Goal: Task Accomplishment & Management: Use online tool/utility

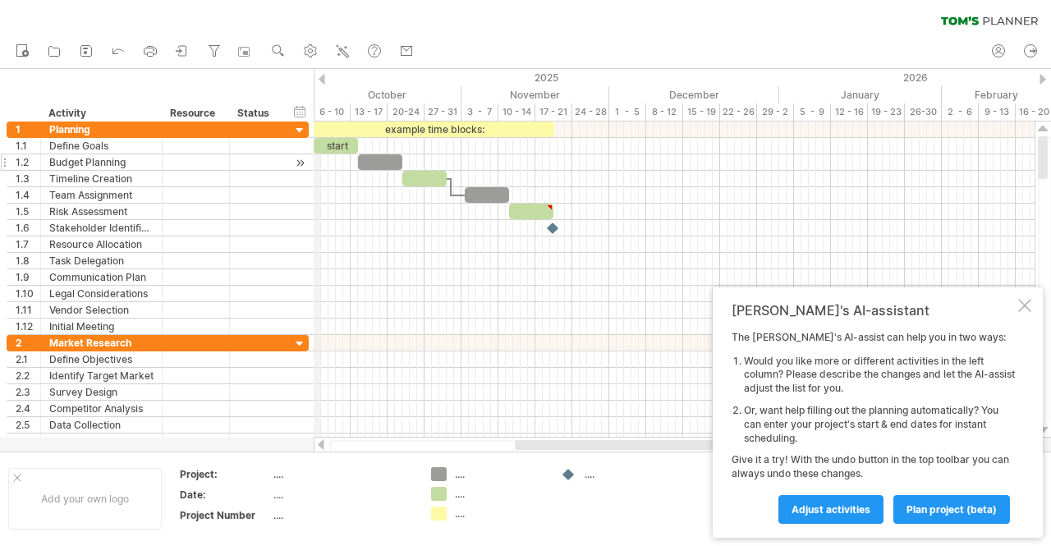
drag, startPoint x: 314, startPoint y: 71, endPoint x: 256, endPoint y: 166, distance: 110.5
click at [344, 84] on div "2025" at bounding box center [18, 77] width 1522 height 17
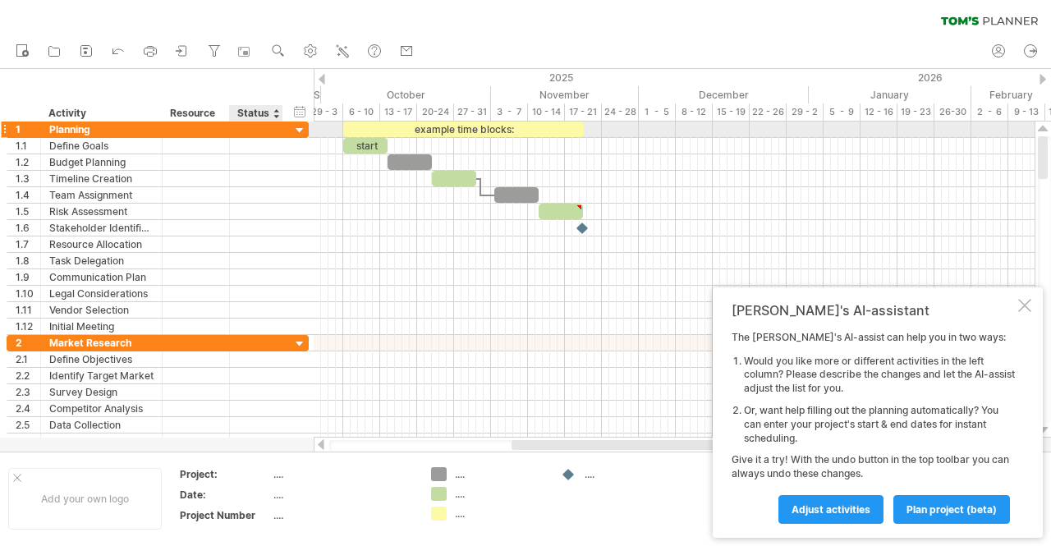
click at [299, 129] on div at bounding box center [300, 131] width 16 height 16
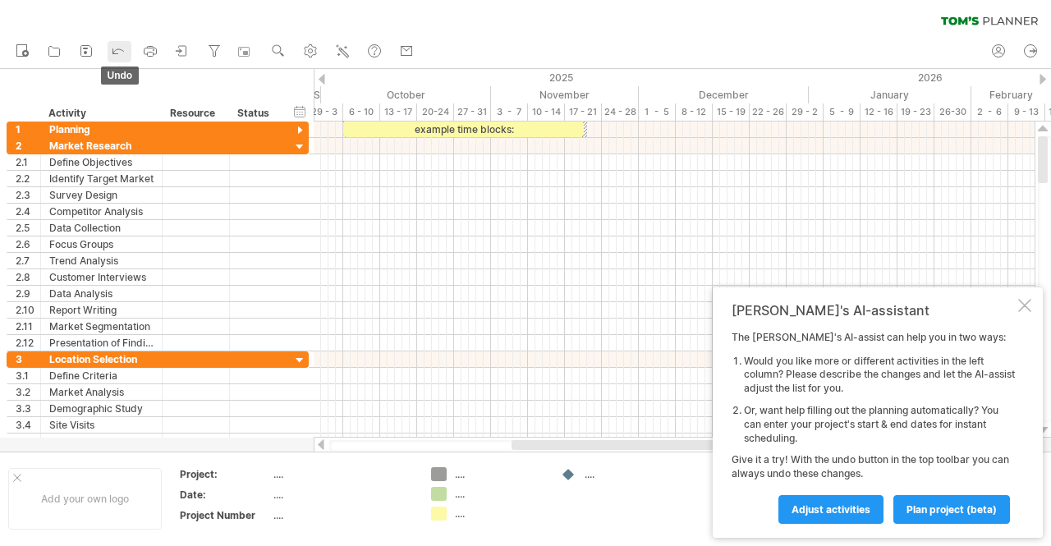
click at [118, 52] on icon at bounding box center [118, 50] width 16 height 16
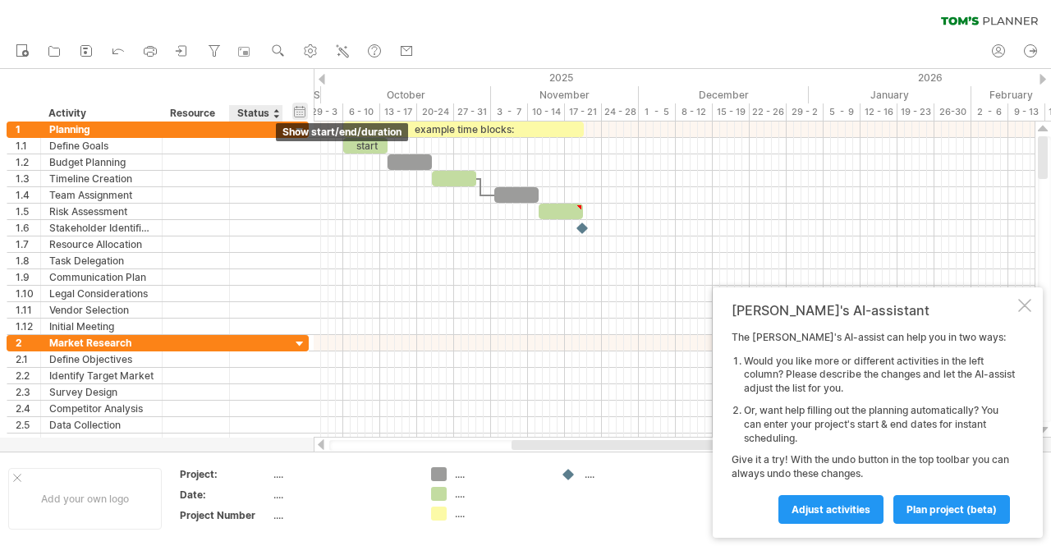
click at [302, 111] on div "hide start/end/duration show start/end/duration" at bounding box center [300, 111] width 16 height 17
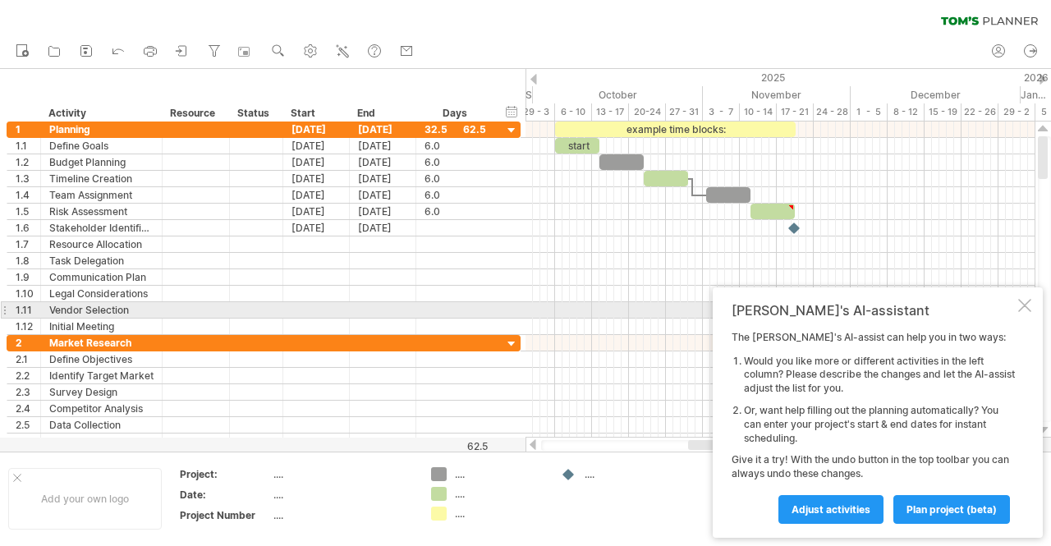
click at [1025, 308] on div at bounding box center [1024, 305] width 13 height 13
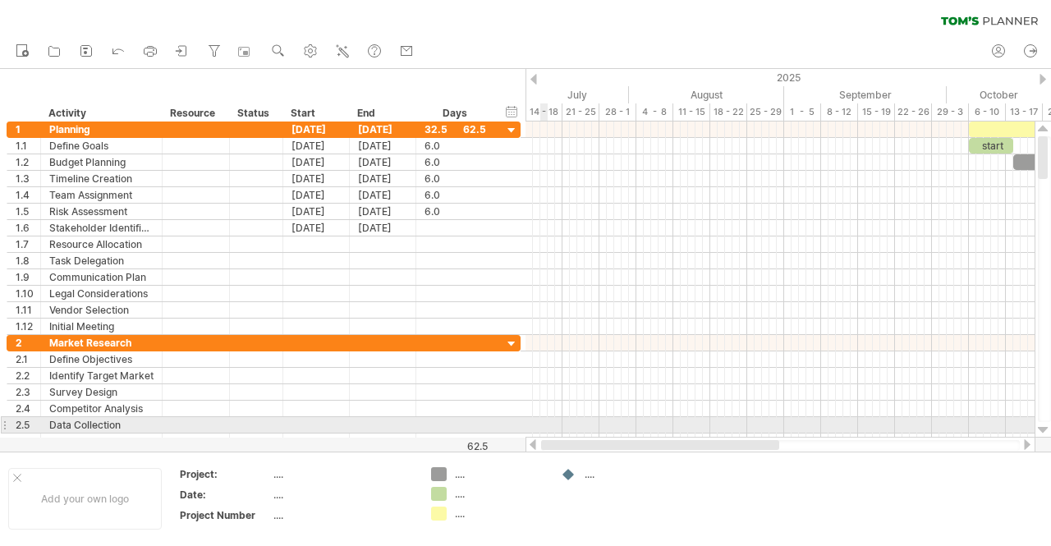
drag, startPoint x: 767, startPoint y: 442, endPoint x: 545, endPoint y: 417, distance: 223.1
click at [545, 417] on div "Trying to reach [DOMAIN_NAME] Connected again... 0% clear filter new 1" at bounding box center [525, 273] width 1051 height 546
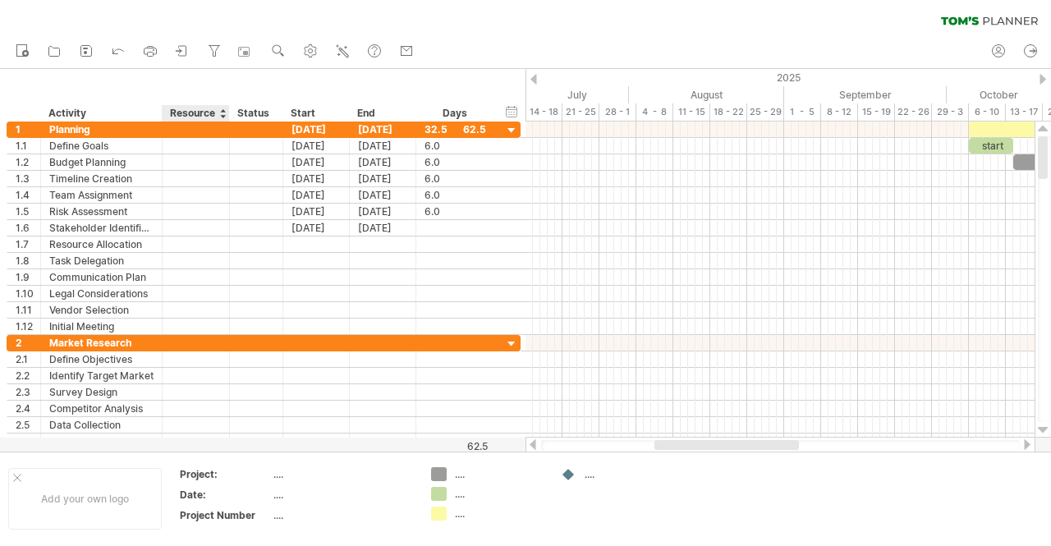
click at [210, 114] on div "Resource" at bounding box center [195, 113] width 50 height 16
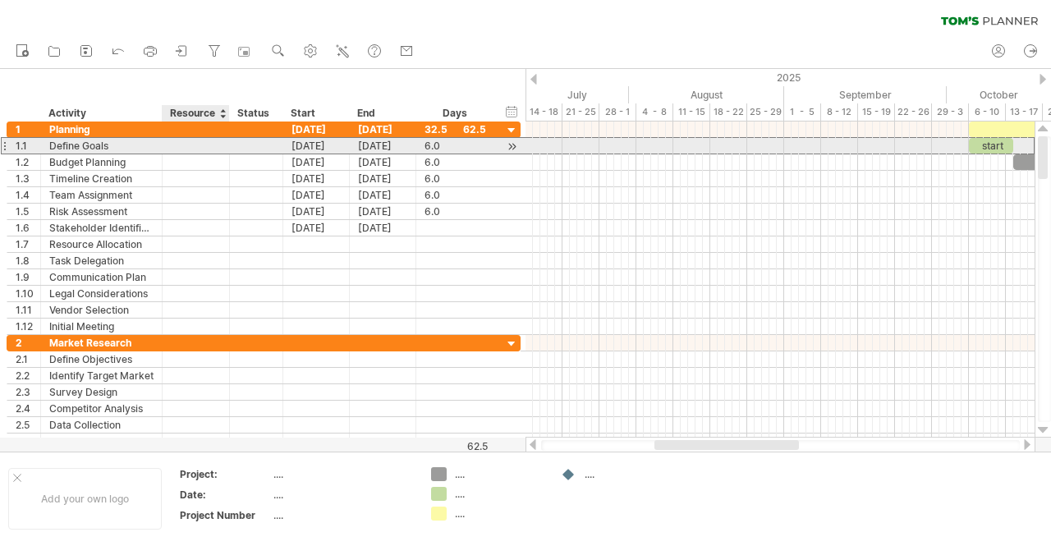
click at [230, 142] on div at bounding box center [256, 146] width 53 height 16
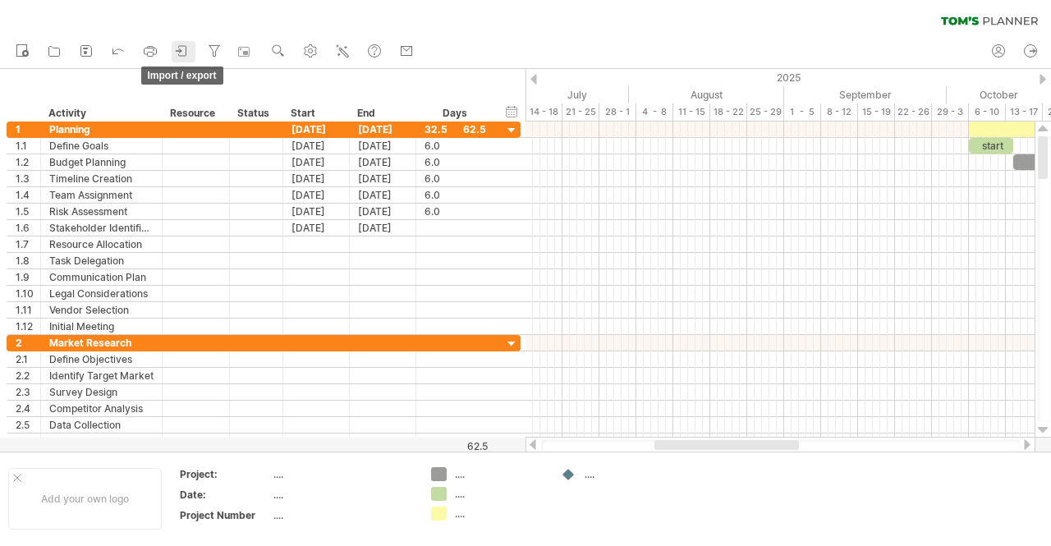
click at [185, 52] on icon at bounding box center [182, 51] width 16 height 16
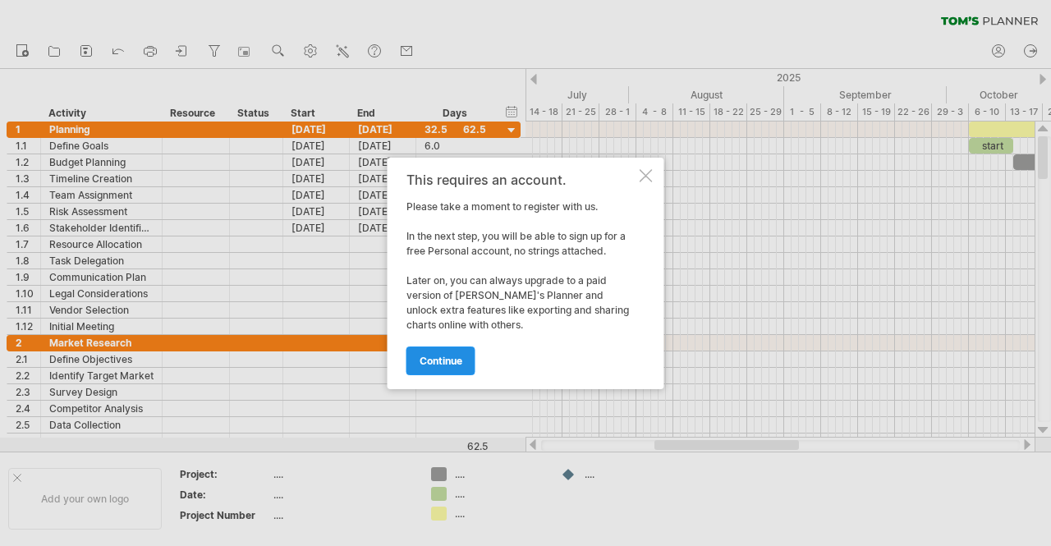
click at [433, 365] on link "continue" at bounding box center [440, 360] width 69 height 29
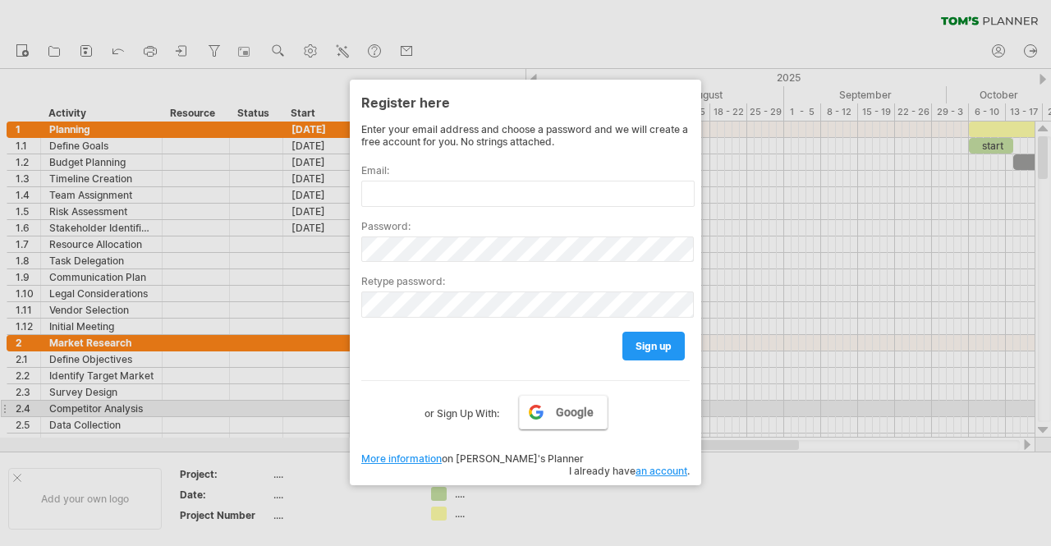
click at [563, 406] on span "Google" at bounding box center [575, 411] width 38 height 13
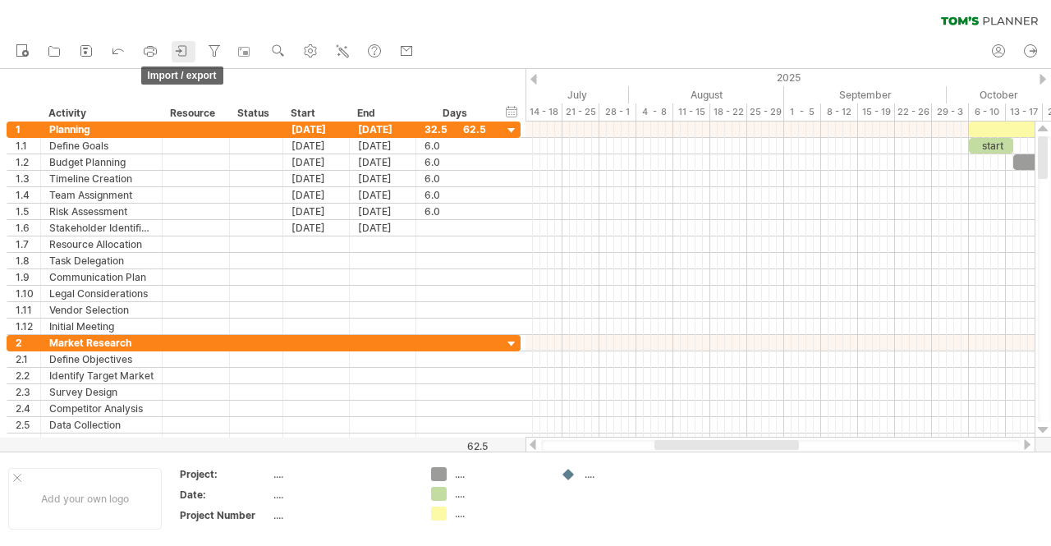
click at [177, 48] on icon at bounding box center [182, 51] width 16 height 16
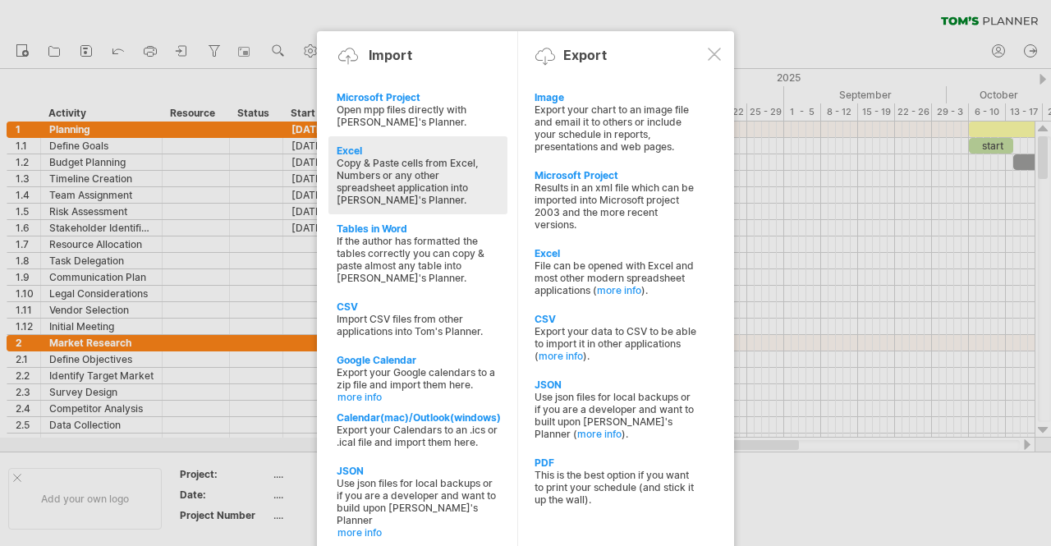
click at [483, 161] on div "Copy & Paste cells from Excel, Numbers or any other spreadsheet application int…" at bounding box center [418, 181] width 163 height 49
type textarea "**********"
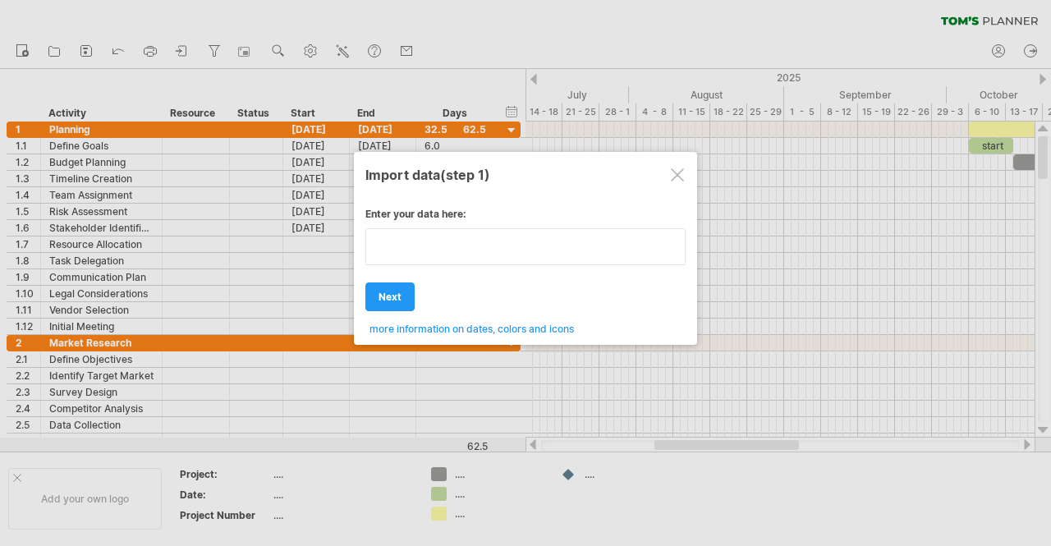
click at [497, 258] on textarea at bounding box center [525, 246] width 320 height 37
type textarea "**********"
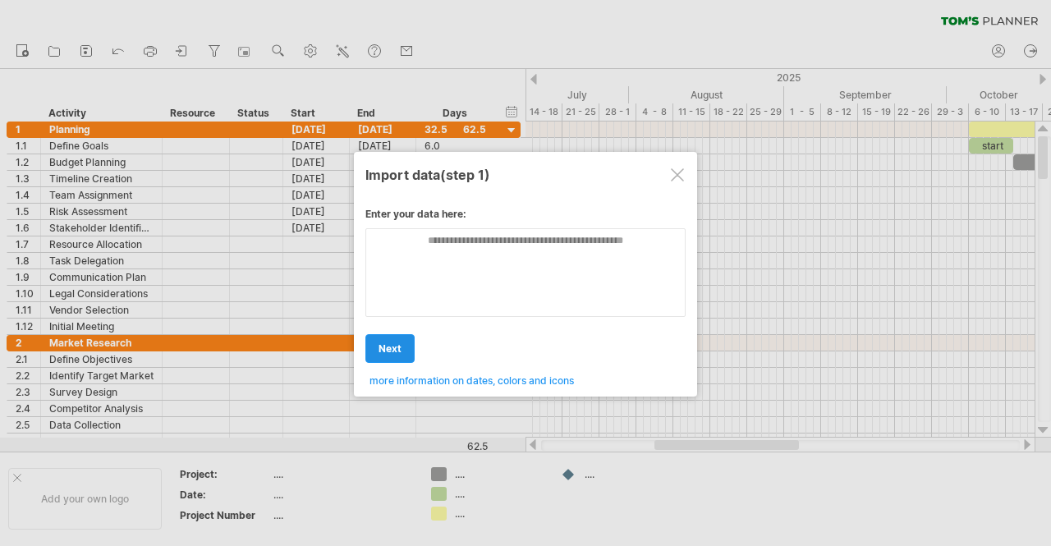
click at [396, 303] on div "Enter your data here: Your data: Weekend days ' mon tue Hide weekend days" at bounding box center [525, 290] width 320 height 191
click at [450, 239] on textarea at bounding box center [525, 272] width 320 height 89
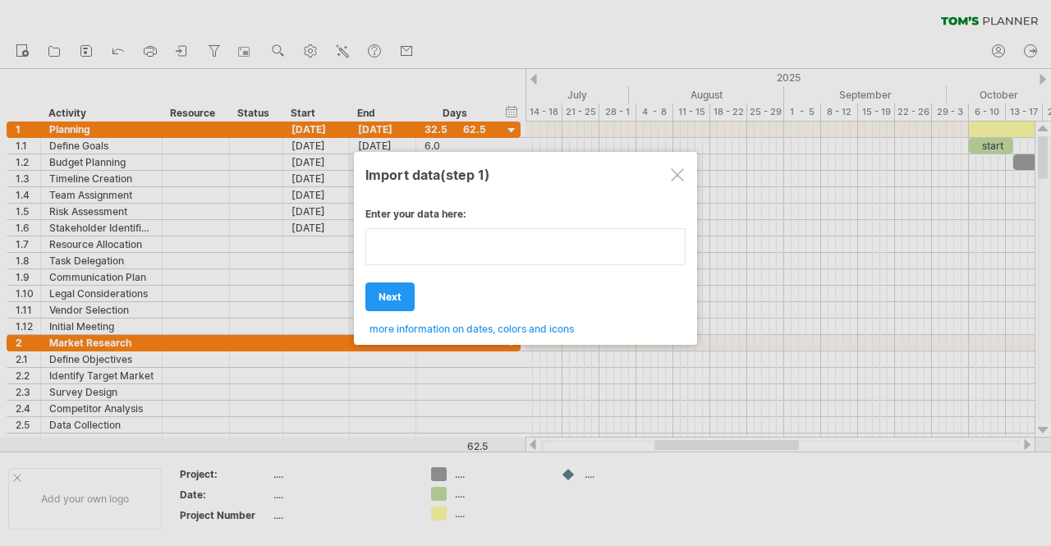
type textarea "*"
click at [386, 304] on link "next" at bounding box center [389, 296] width 49 height 29
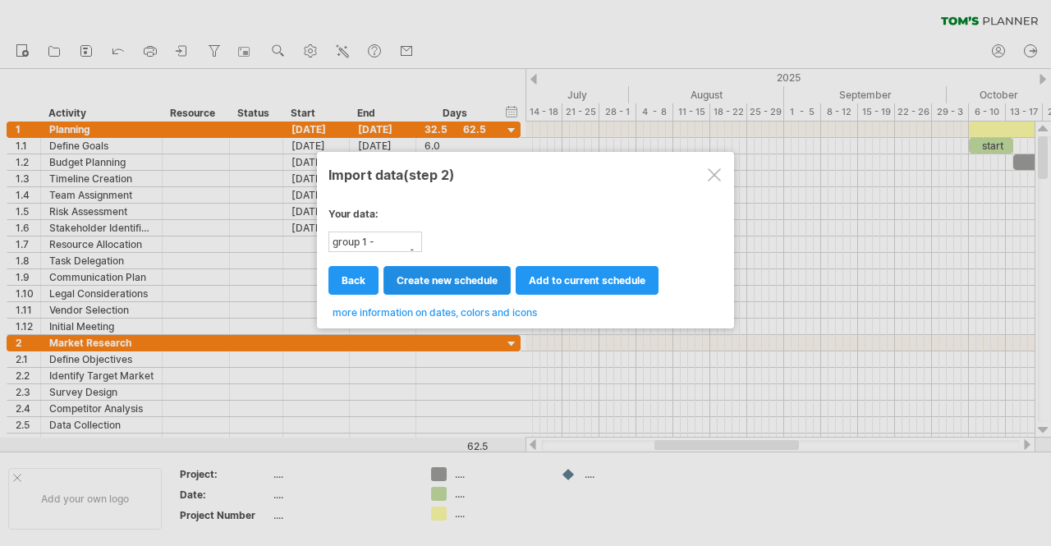
click at [479, 277] on span "create new schedule" at bounding box center [446, 280] width 101 height 12
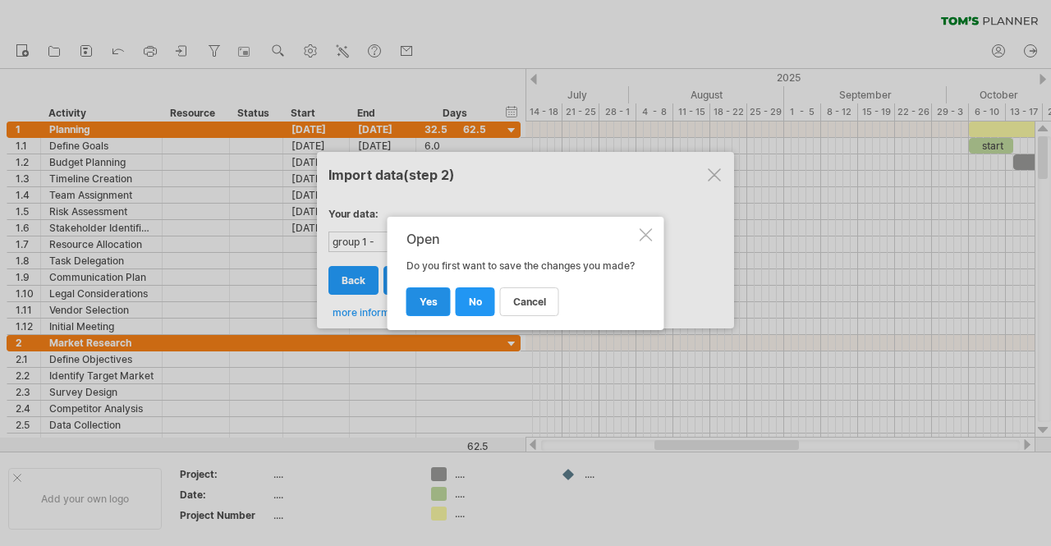
click at [415, 309] on link "yes" at bounding box center [428, 301] width 44 height 29
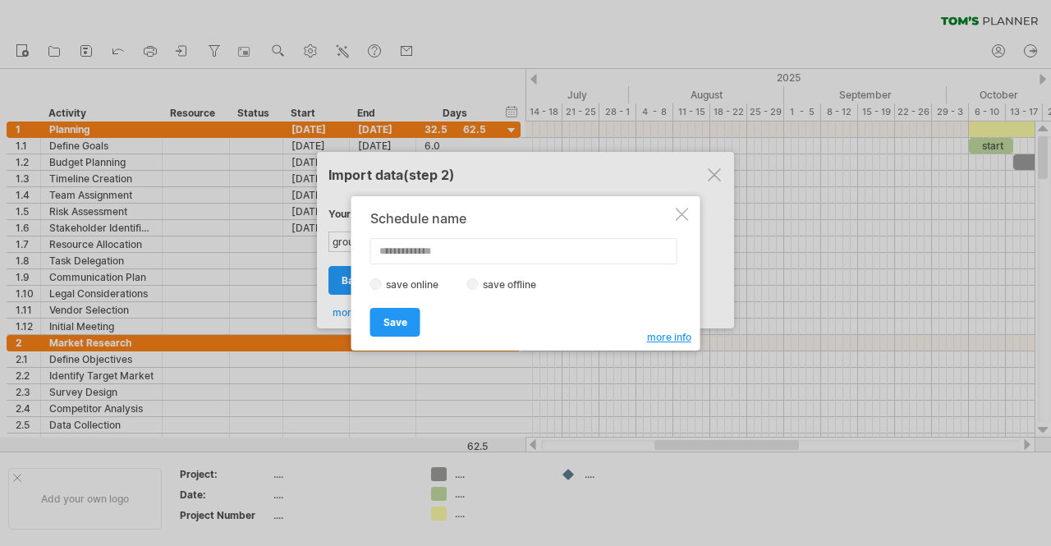
click at [468, 291] on div "Schedule name save online save offline more info Save Save Save schedules onlin…" at bounding box center [521, 273] width 302 height 125
click at [405, 316] on span "Save" at bounding box center [395, 322] width 24 height 12
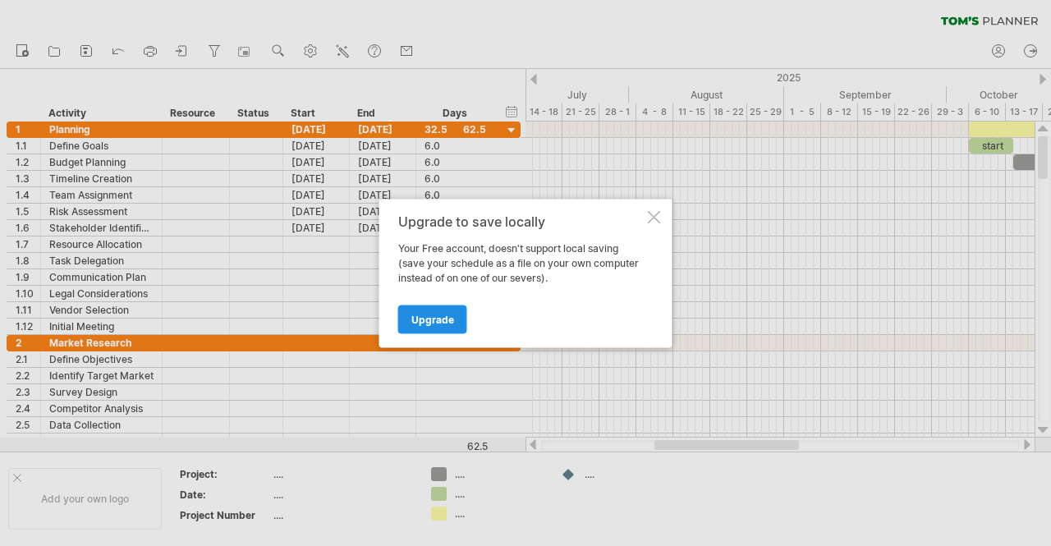
click at [435, 321] on span "Upgrade" at bounding box center [432, 319] width 43 height 12
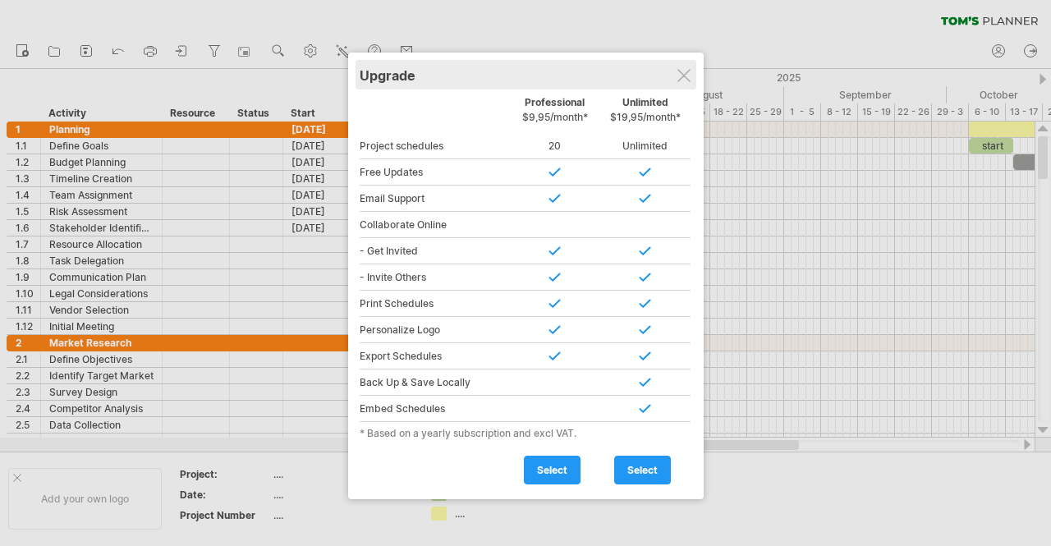
click at [689, 86] on div "Upgrade" at bounding box center [525, 75] width 332 height 30
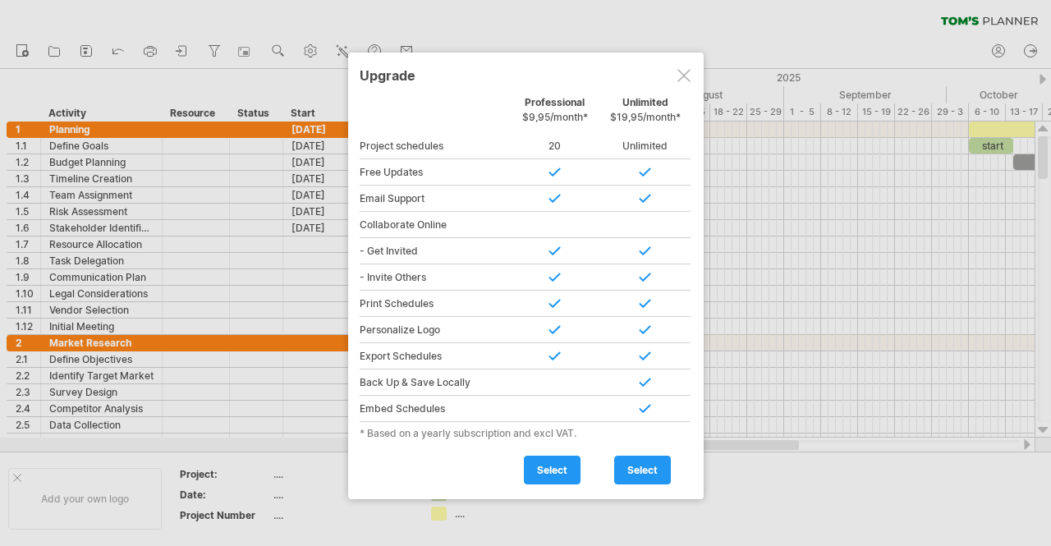
click at [683, 77] on div at bounding box center [683, 75] width 13 height 13
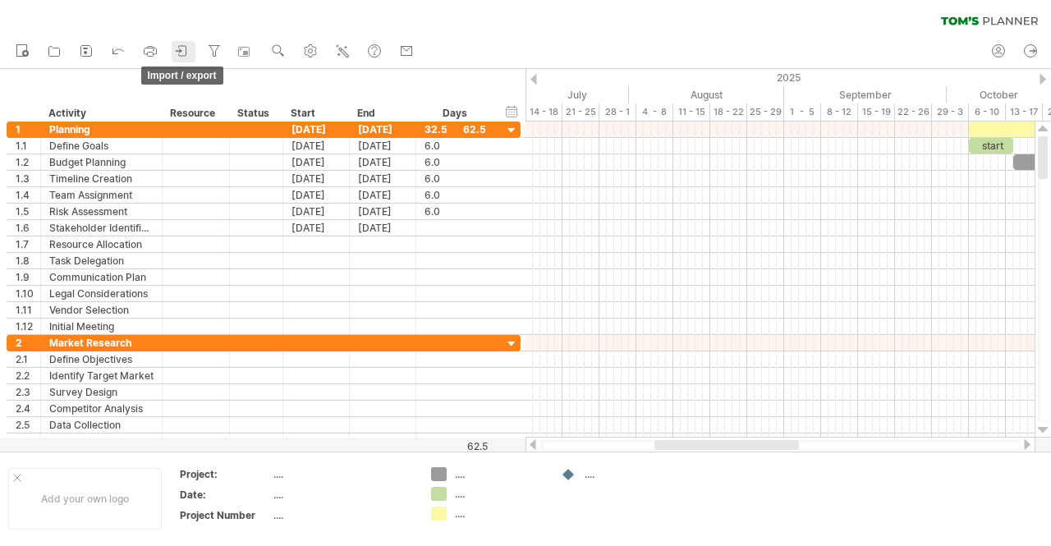
click at [192, 51] on link "import / export" at bounding box center [184, 51] width 24 height 21
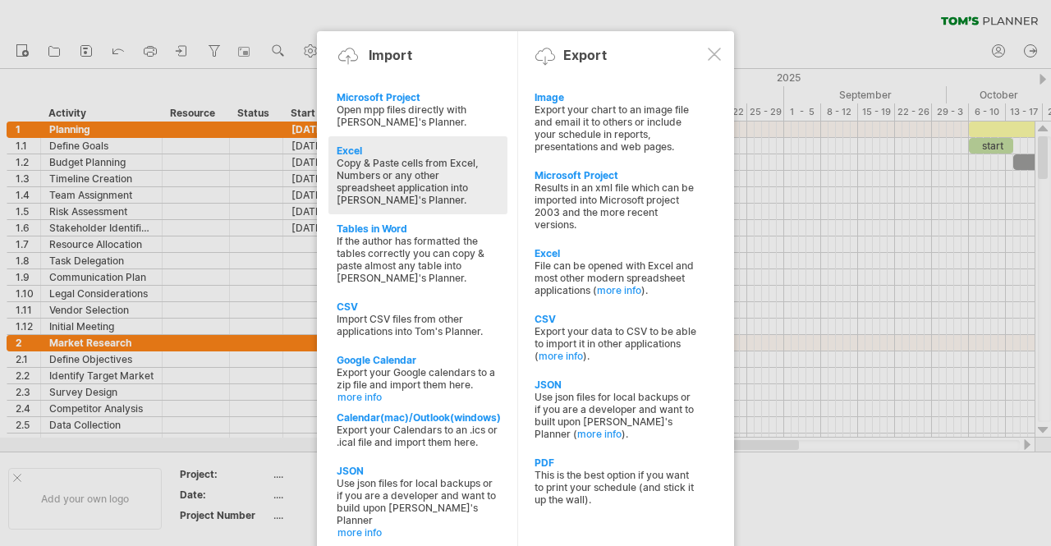
click at [461, 183] on div "Copy & Paste cells from Excel, Numbers or any other spreadsheet application int…" at bounding box center [418, 181] width 163 height 49
type textarea "**********"
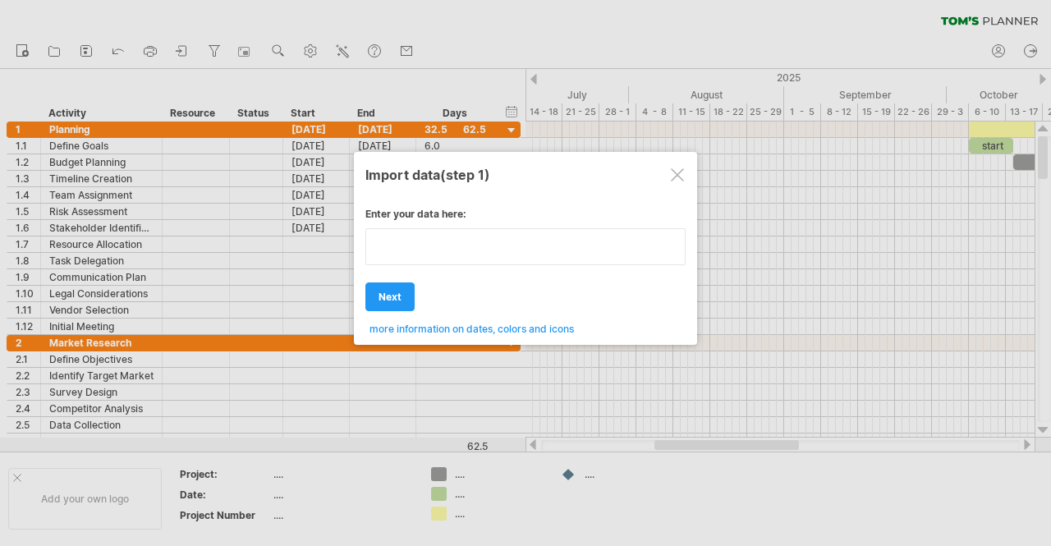
click at [562, 260] on textarea at bounding box center [525, 246] width 320 height 37
type textarea "**********"
click at [381, 291] on span "next" at bounding box center [389, 297] width 23 height 12
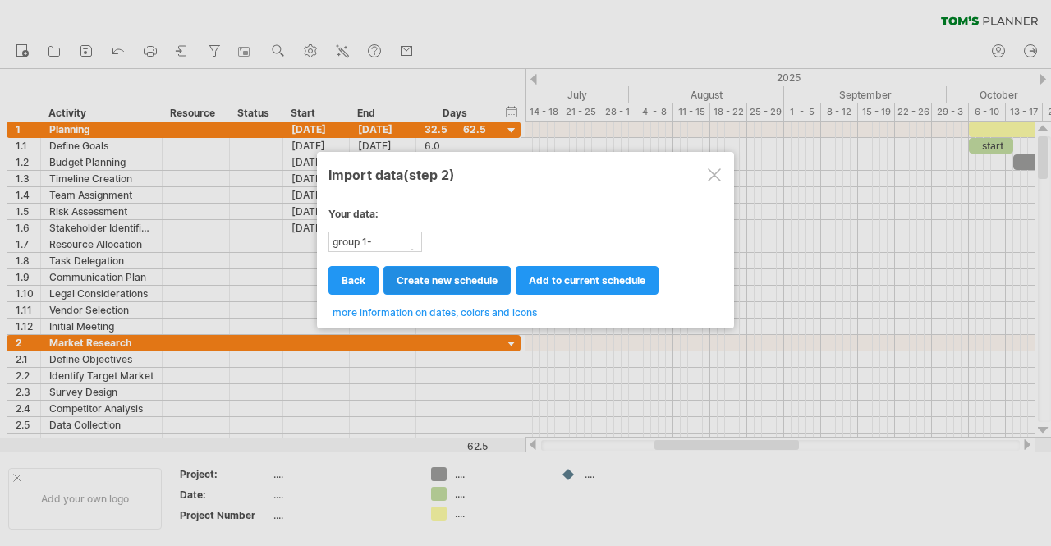
click at [458, 283] on span "create new schedule" at bounding box center [446, 280] width 101 height 12
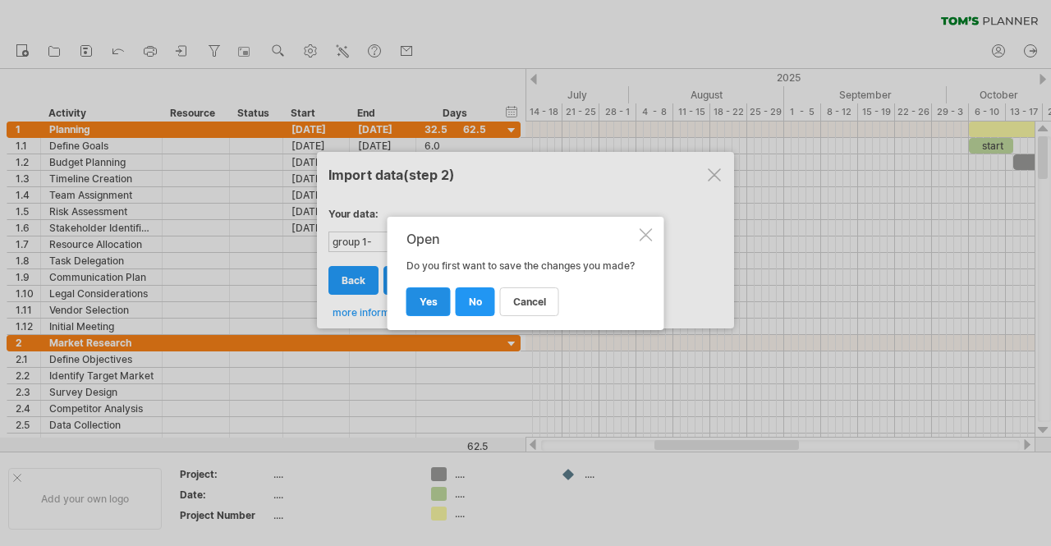
click at [422, 305] on span "yes" at bounding box center [428, 301] width 18 height 12
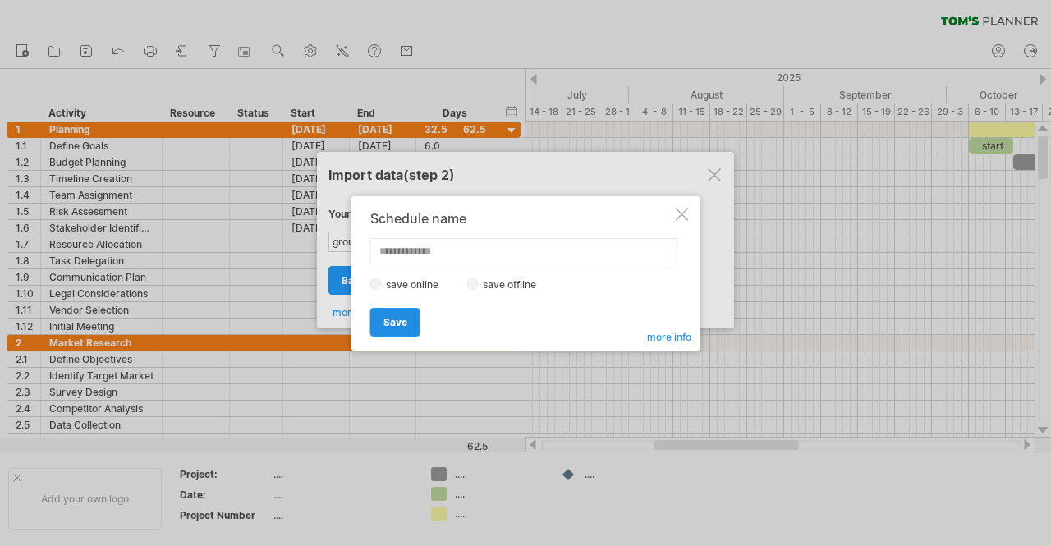
click at [399, 318] on span "Save" at bounding box center [395, 322] width 24 height 12
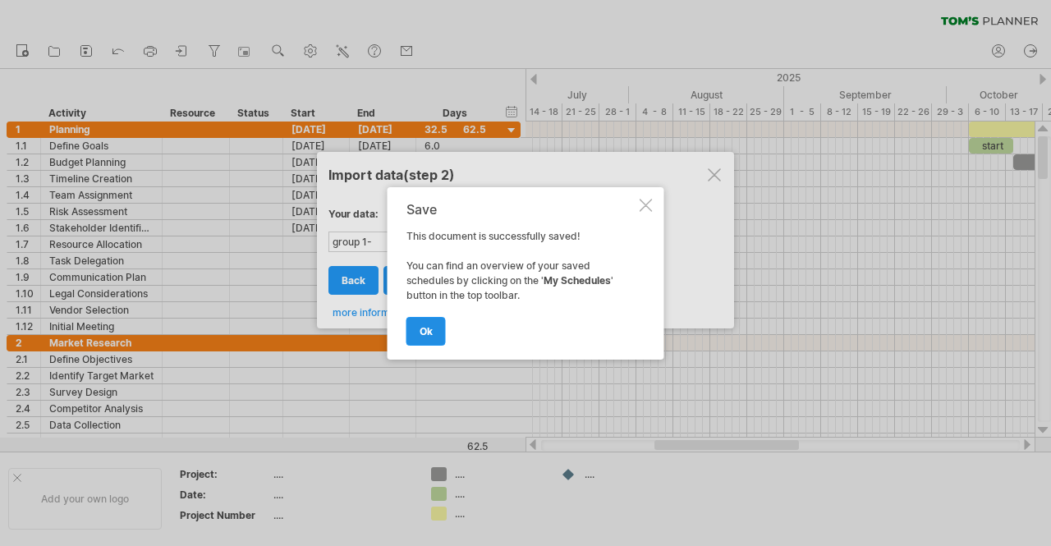
click at [430, 327] on span "ok" at bounding box center [425, 331] width 13 height 12
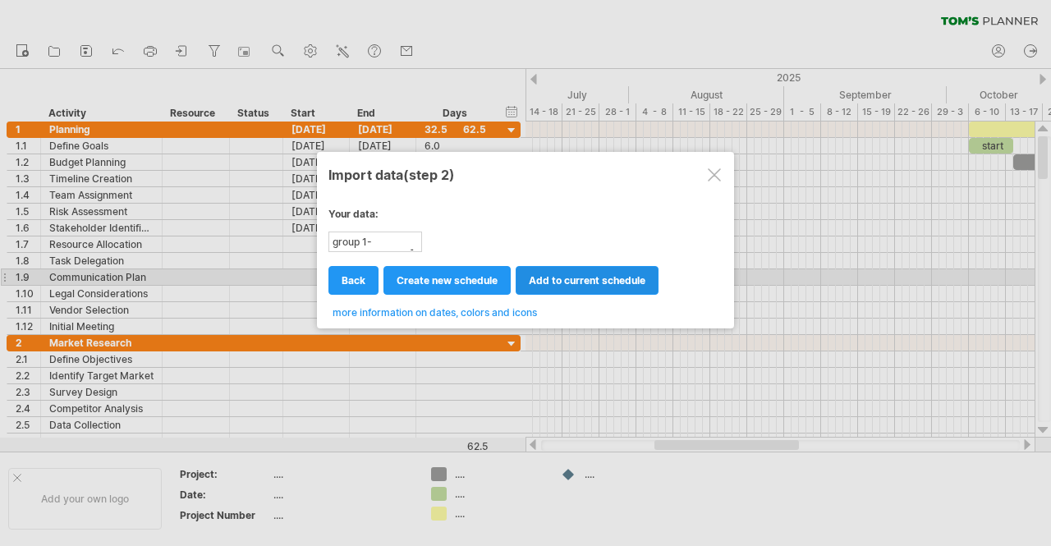
click at [611, 277] on span "add to current schedule" at bounding box center [587, 280] width 117 height 12
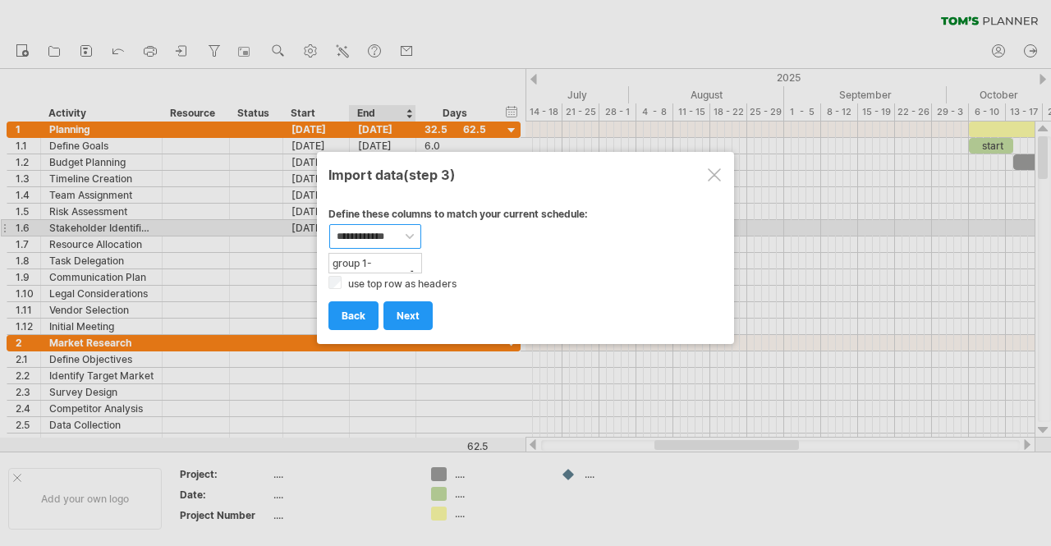
click at [391, 236] on select "**********" at bounding box center [375, 236] width 92 height 25
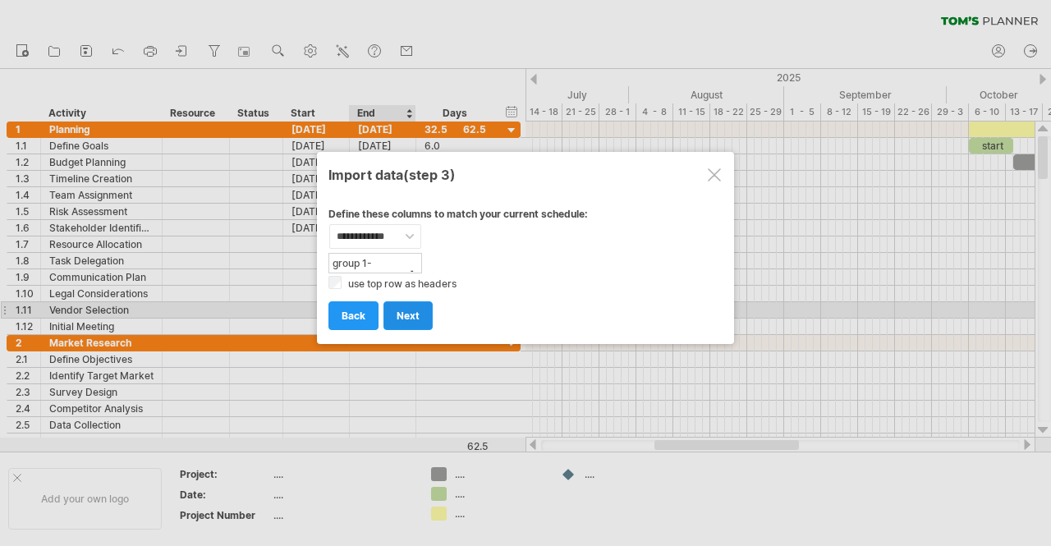
click at [416, 311] on span "next" at bounding box center [407, 315] width 23 height 12
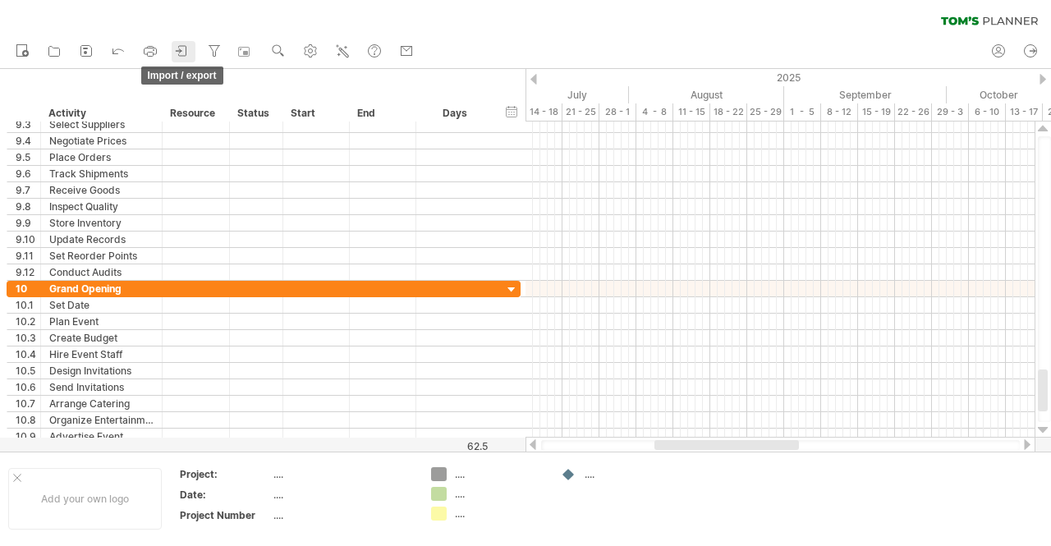
click at [186, 54] on icon at bounding box center [182, 51] width 16 height 16
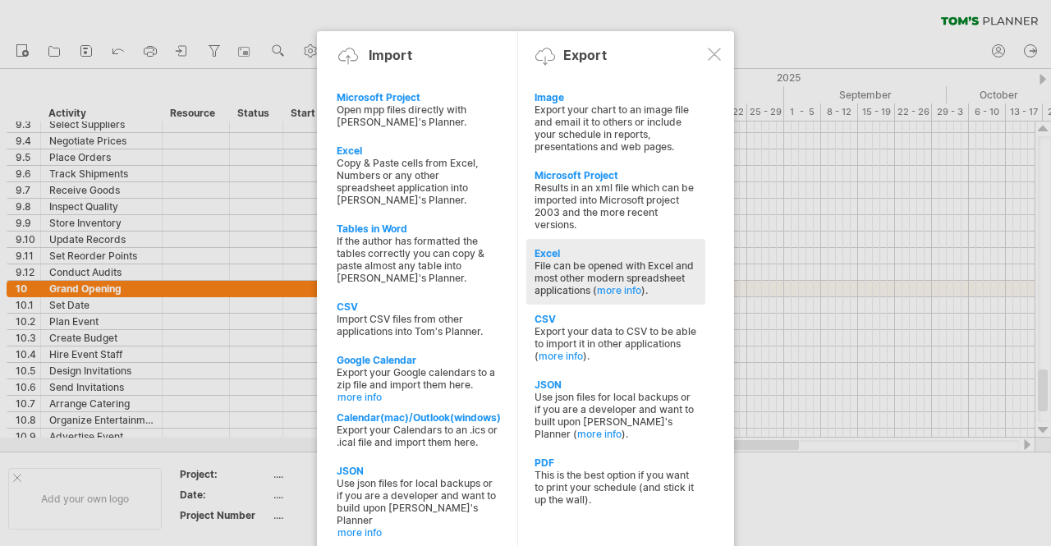
click at [575, 259] on div "File can be opened with Excel and most other modern spreadsheet applications ( …" at bounding box center [615, 277] width 163 height 37
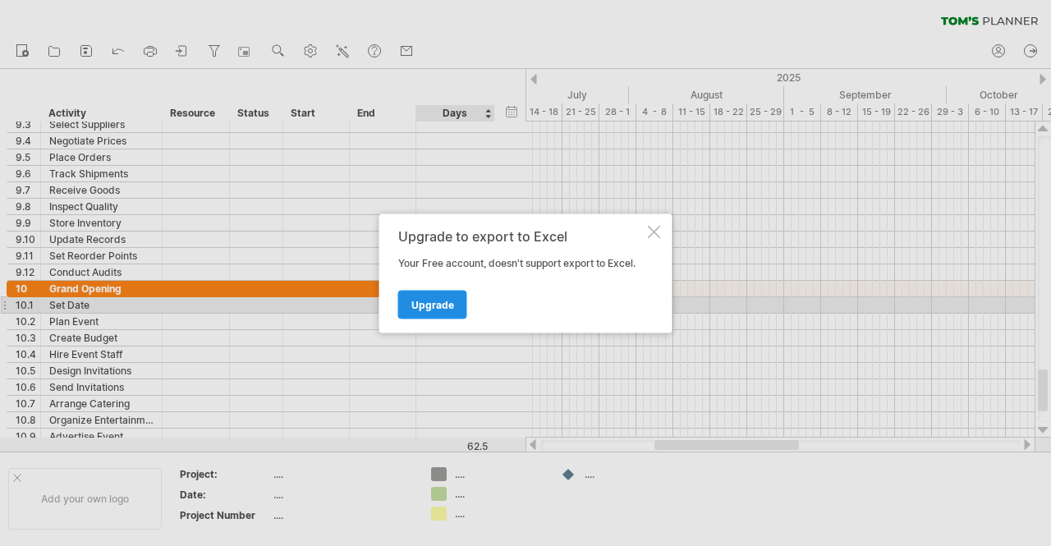
click at [442, 300] on span "Upgrade" at bounding box center [432, 304] width 43 height 12
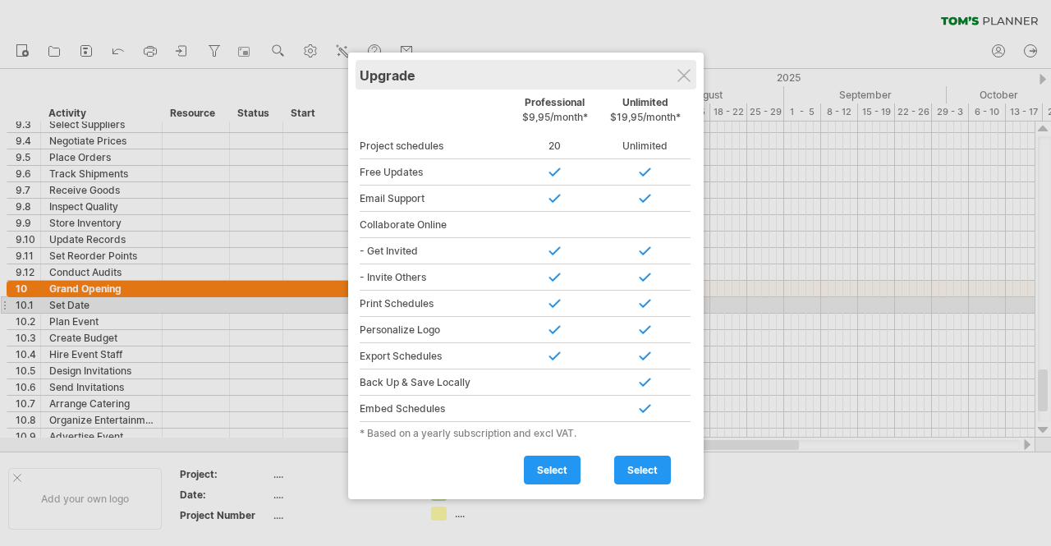
click at [689, 80] on div "Upgrade" at bounding box center [525, 75] width 332 height 30
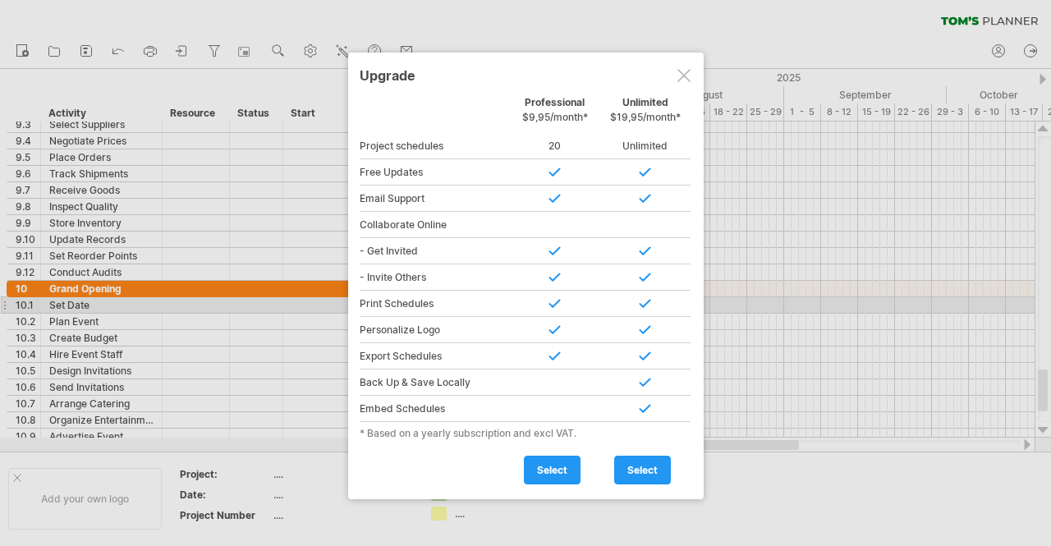
click at [677, 74] on div at bounding box center [683, 75] width 13 height 13
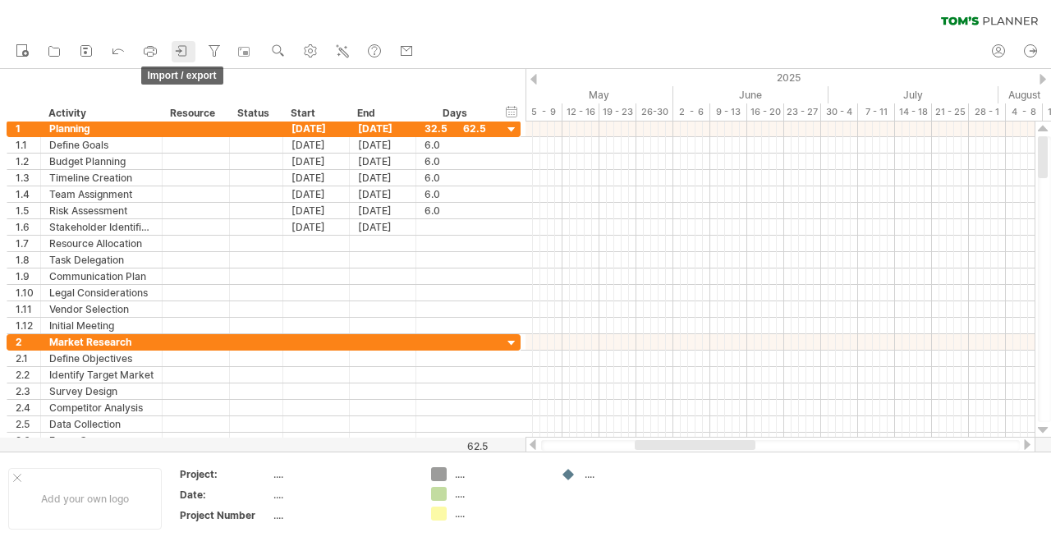
click at [183, 44] on icon at bounding box center [182, 51] width 16 height 16
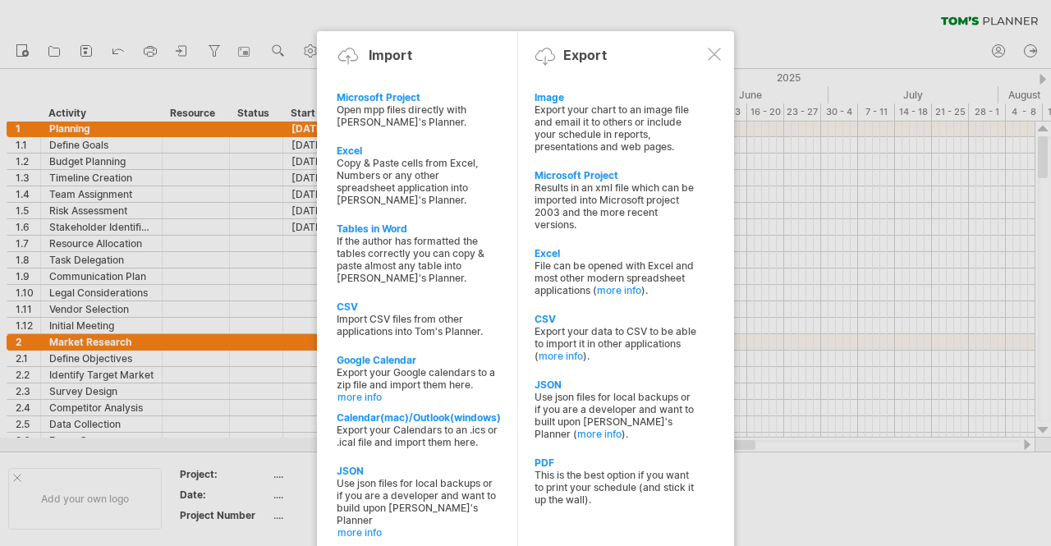
click at [719, 50] on div at bounding box center [714, 54] width 13 height 13
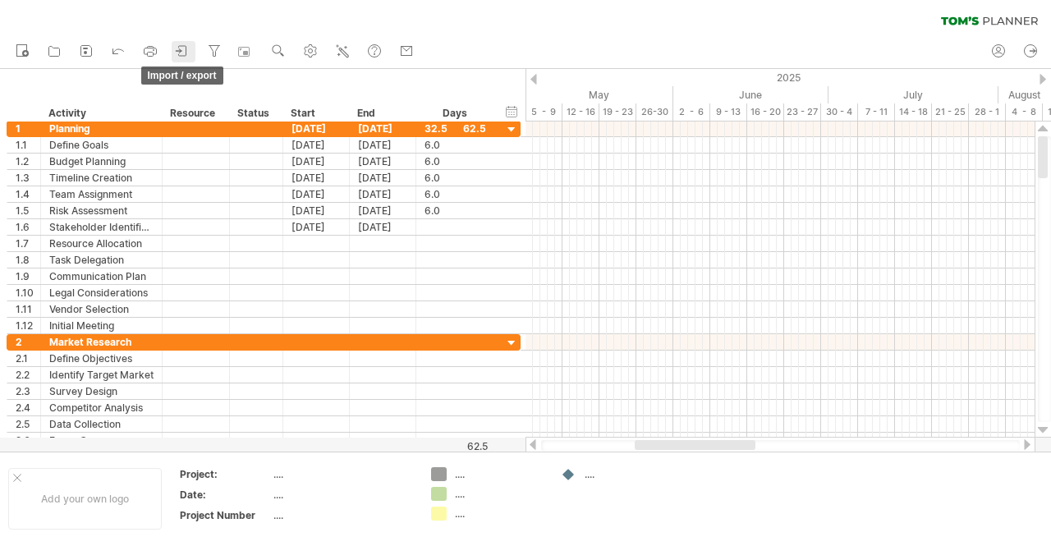
click at [185, 47] on icon at bounding box center [182, 51] width 16 height 16
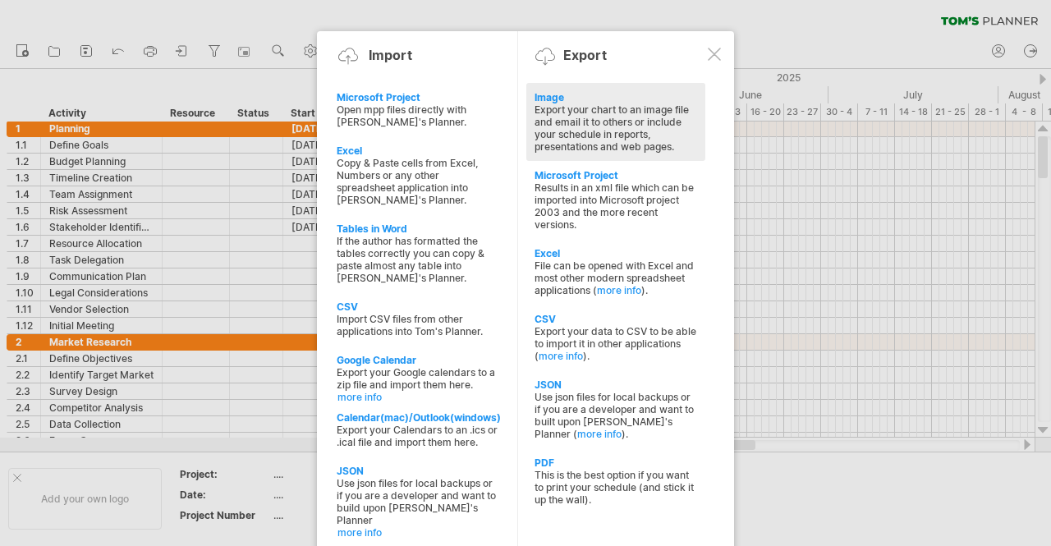
click at [640, 140] on div "Export your chart to an image file and email it to others or include your sched…" at bounding box center [615, 127] width 163 height 49
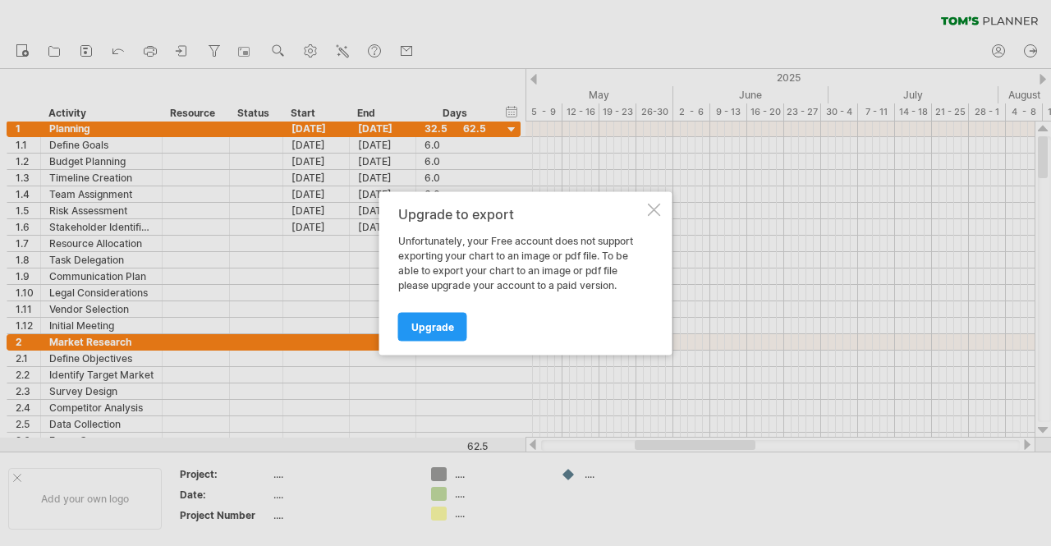
click at [648, 208] on div at bounding box center [654, 209] width 13 height 13
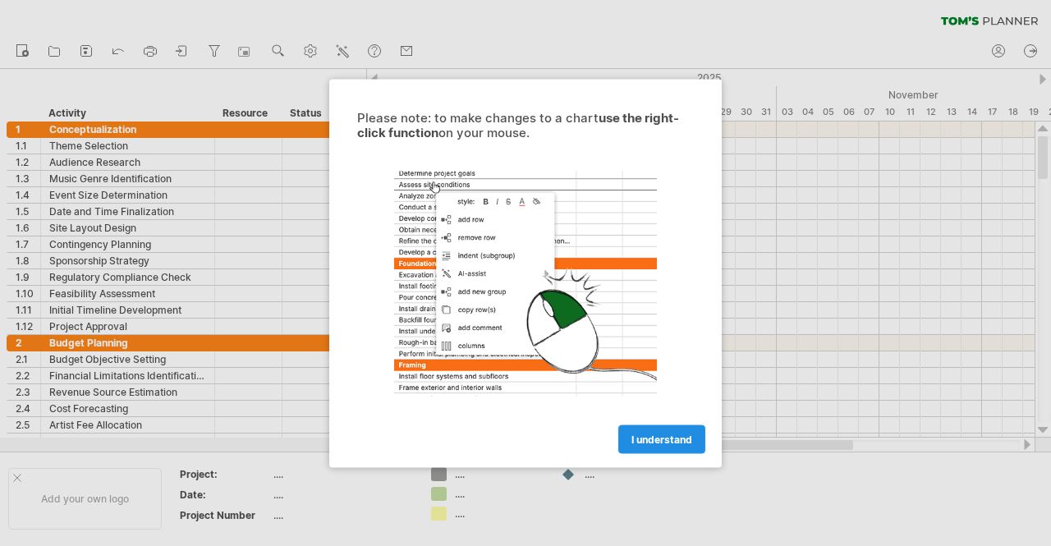
drag, startPoint x: 0, startPoint y: 0, endPoint x: 645, endPoint y: 434, distance: 777.6
click at [645, 434] on span "I understand" at bounding box center [661, 439] width 61 height 12
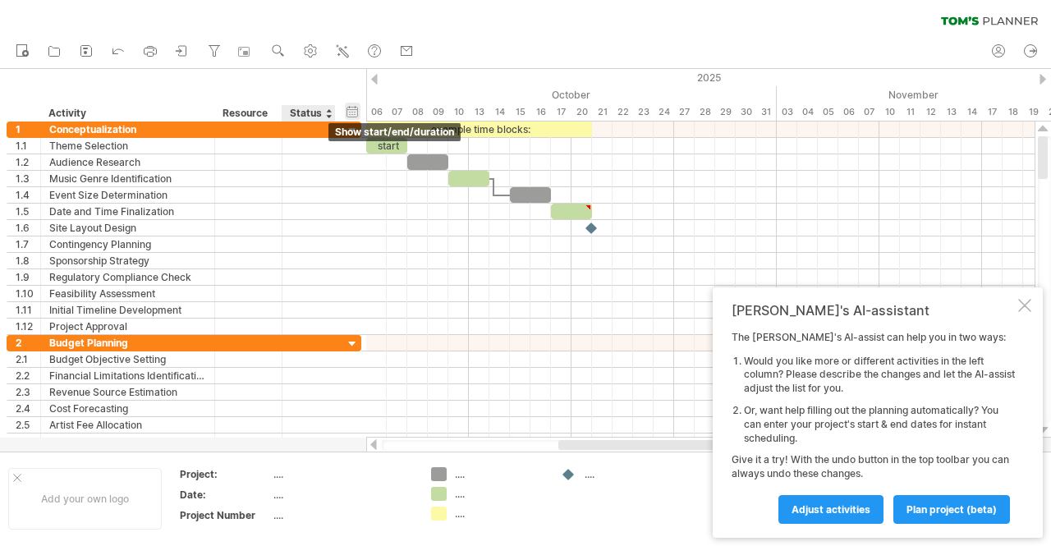
click at [348, 111] on div "hide start/end/duration show start/end/duration" at bounding box center [353, 111] width 16 height 17
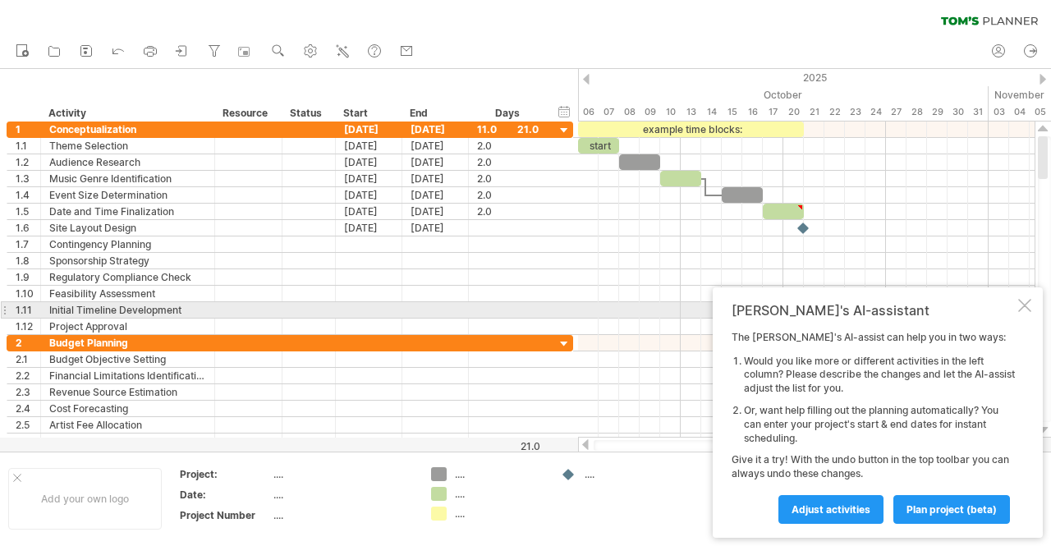
click at [1023, 305] on div at bounding box center [1024, 305] width 13 height 13
